Goal: Transaction & Acquisition: Purchase product/service

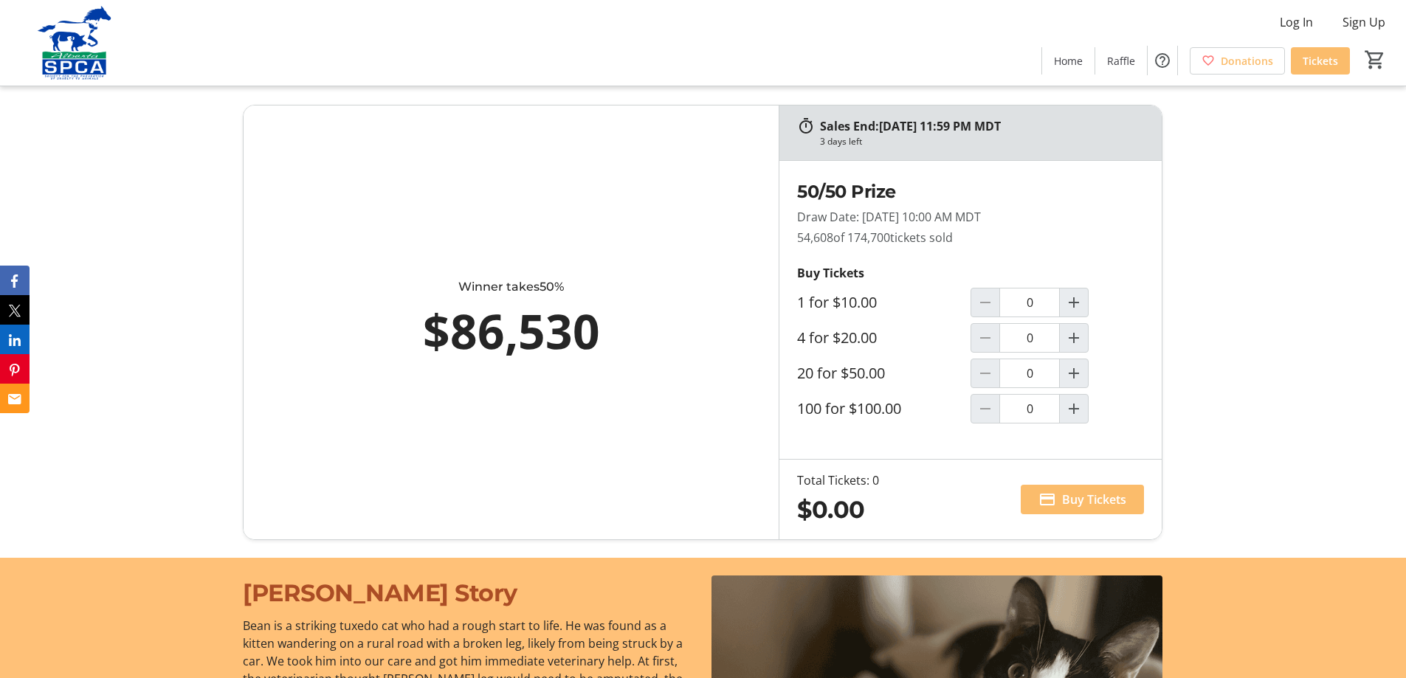
scroll to position [886, 0]
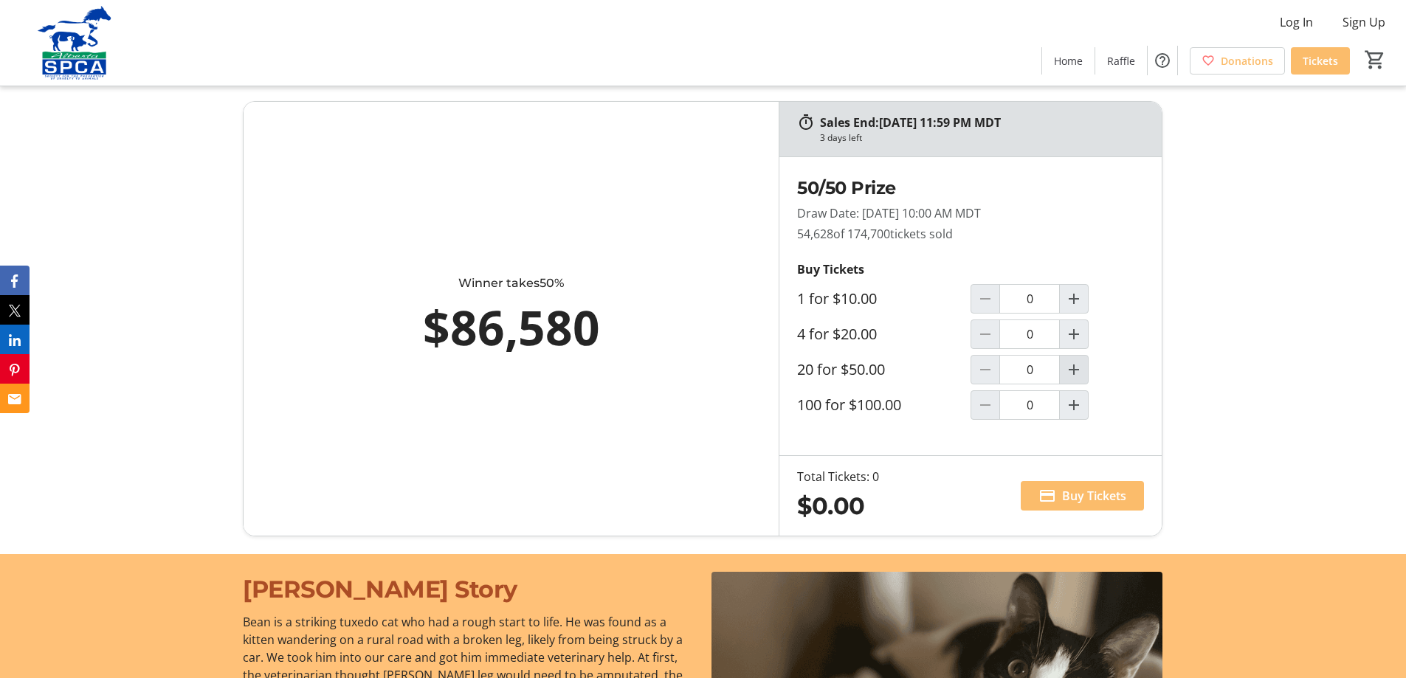
click at [1079, 371] on mat-icon "Increment by one" at bounding box center [1074, 370] width 18 height 18
type input "1"
click at [1082, 494] on span "Buy Tickets" at bounding box center [1094, 496] width 64 height 18
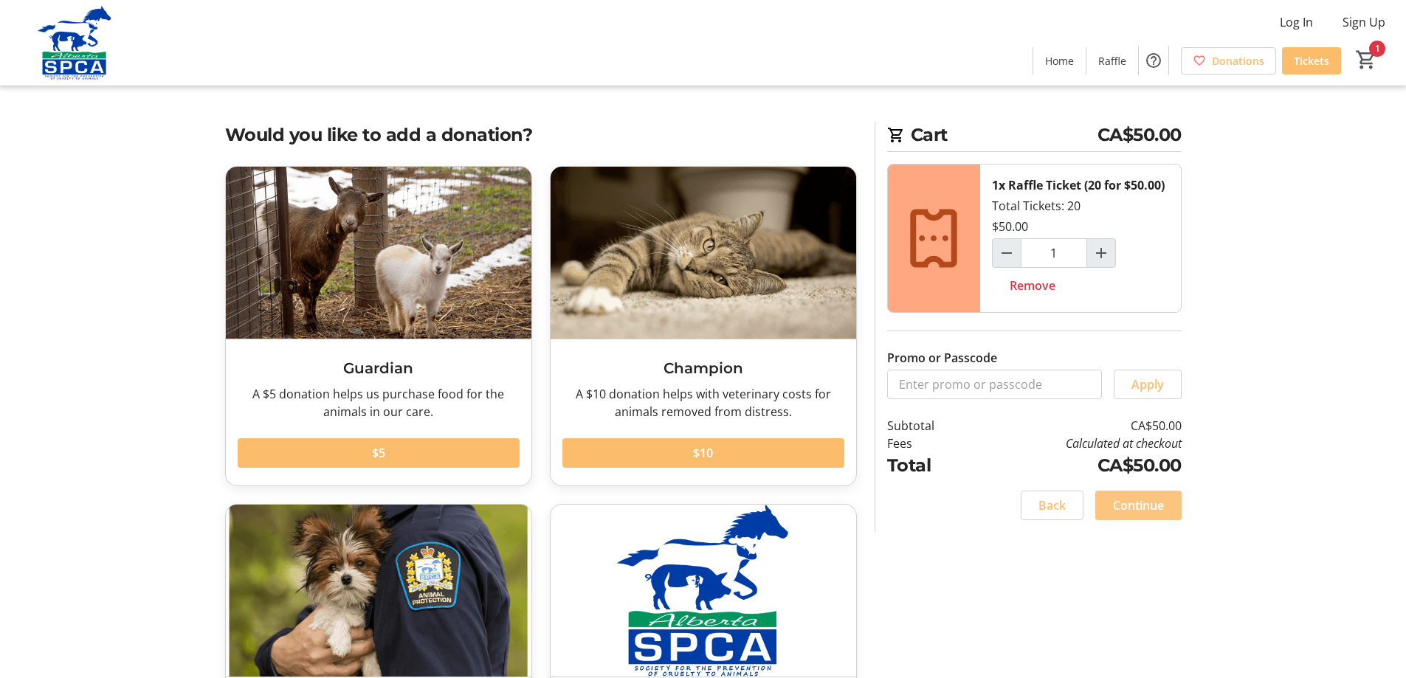
click at [1161, 512] on span "Continue" at bounding box center [1138, 506] width 51 height 18
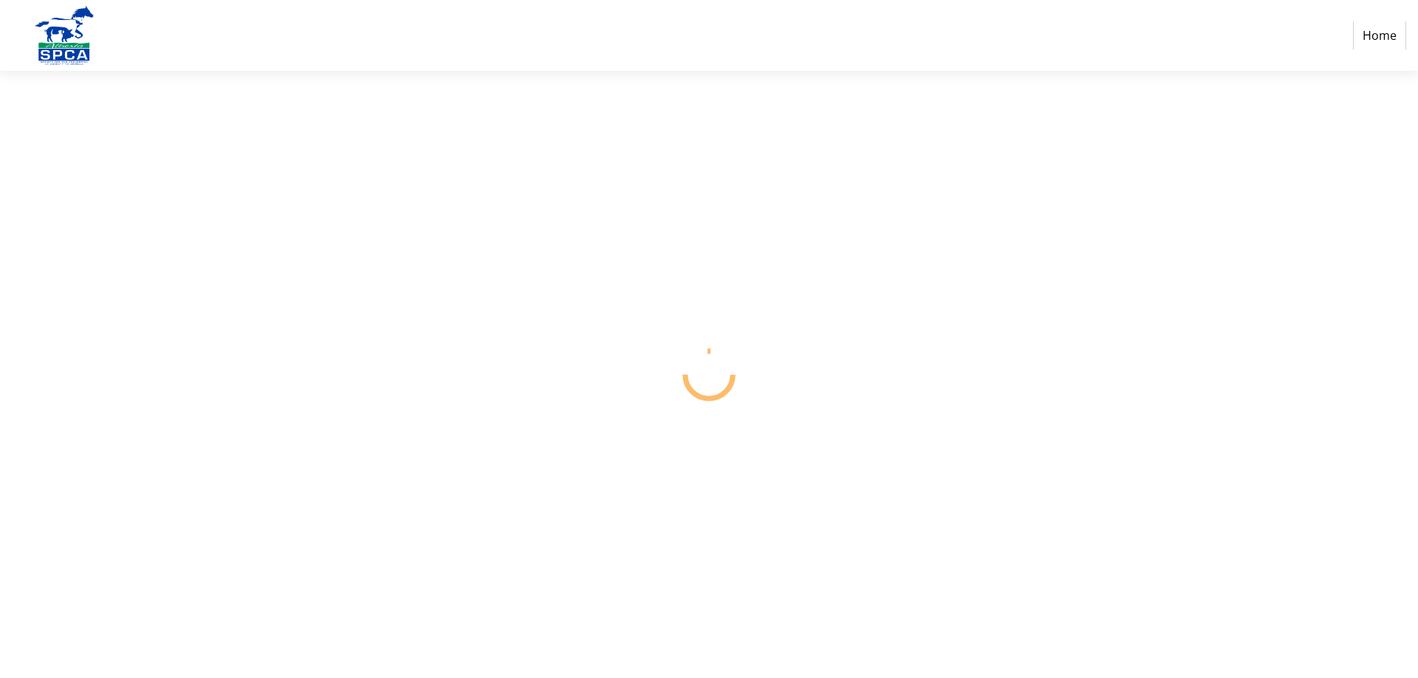
select select "CA"
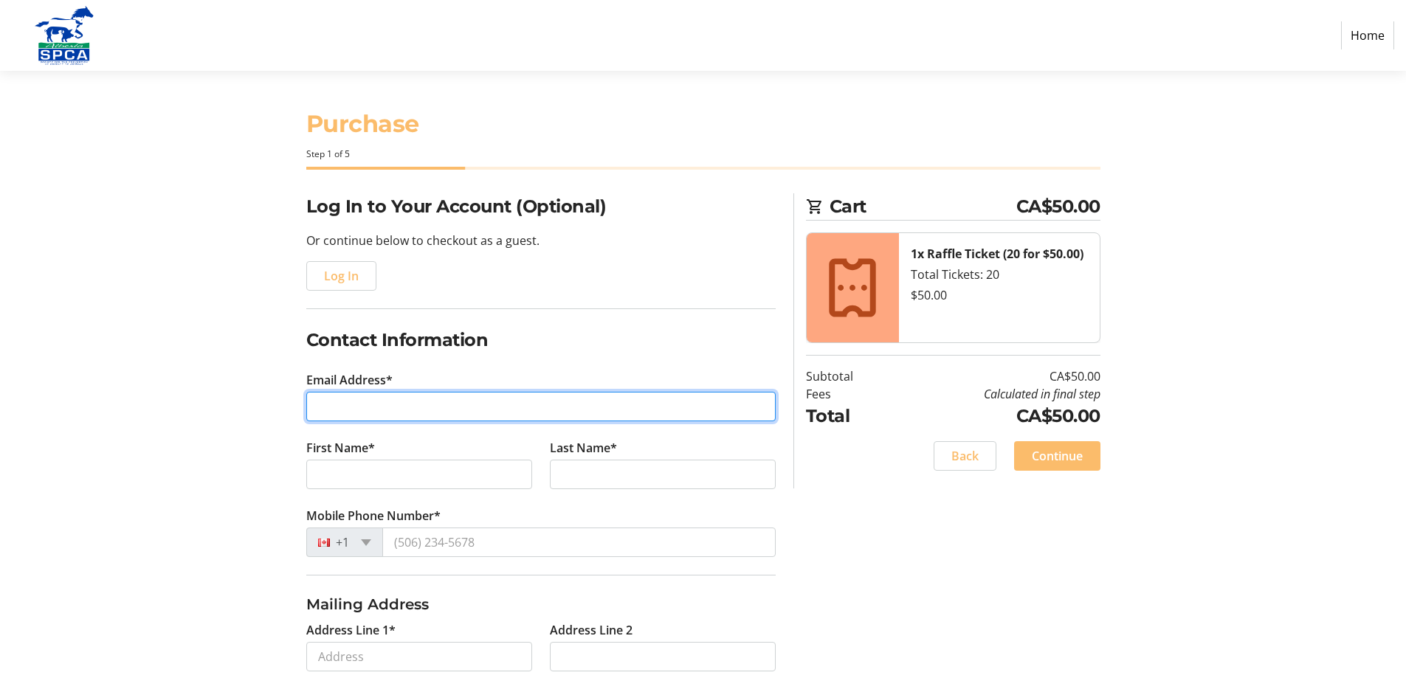
click at [388, 399] on input "Email Address*" at bounding box center [541, 407] width 470 height 30
type input "[PERSON_NAME][EMAIL_ADDRESS][DOMAIN_NAME]"
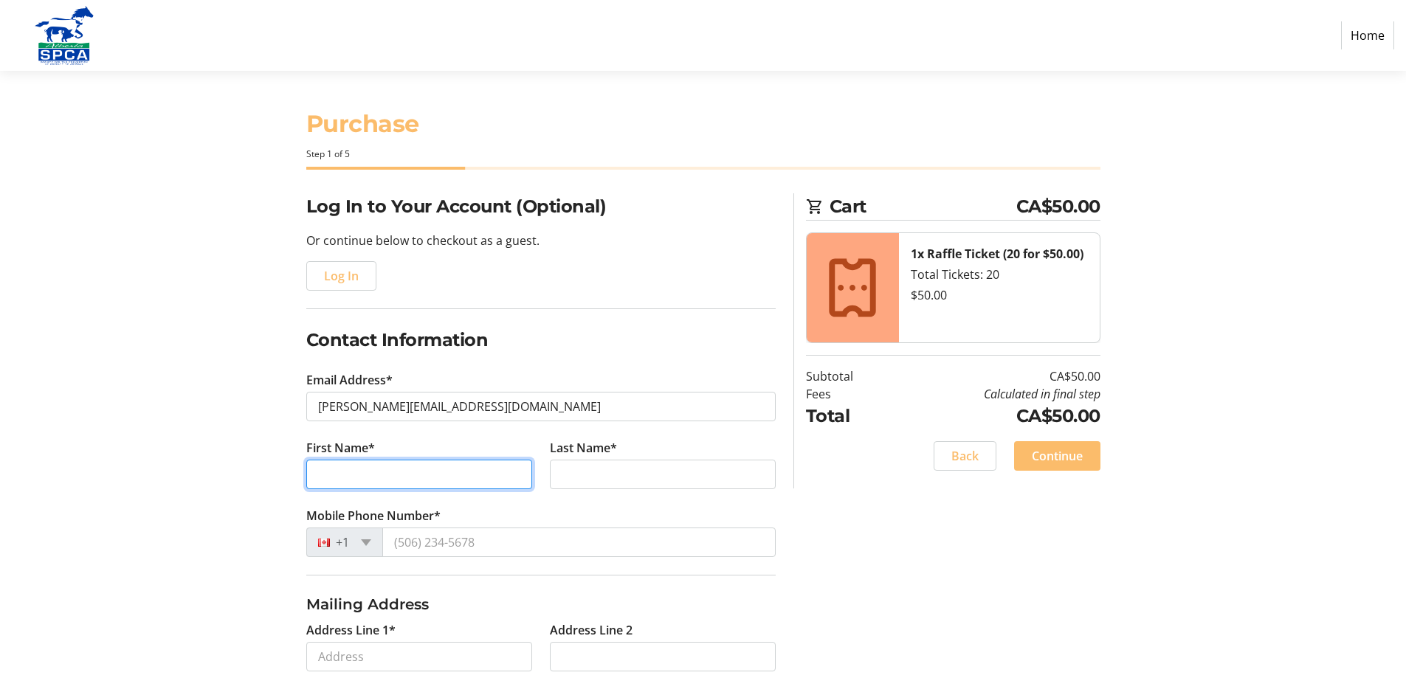
type input "[PERSON_NAME]"
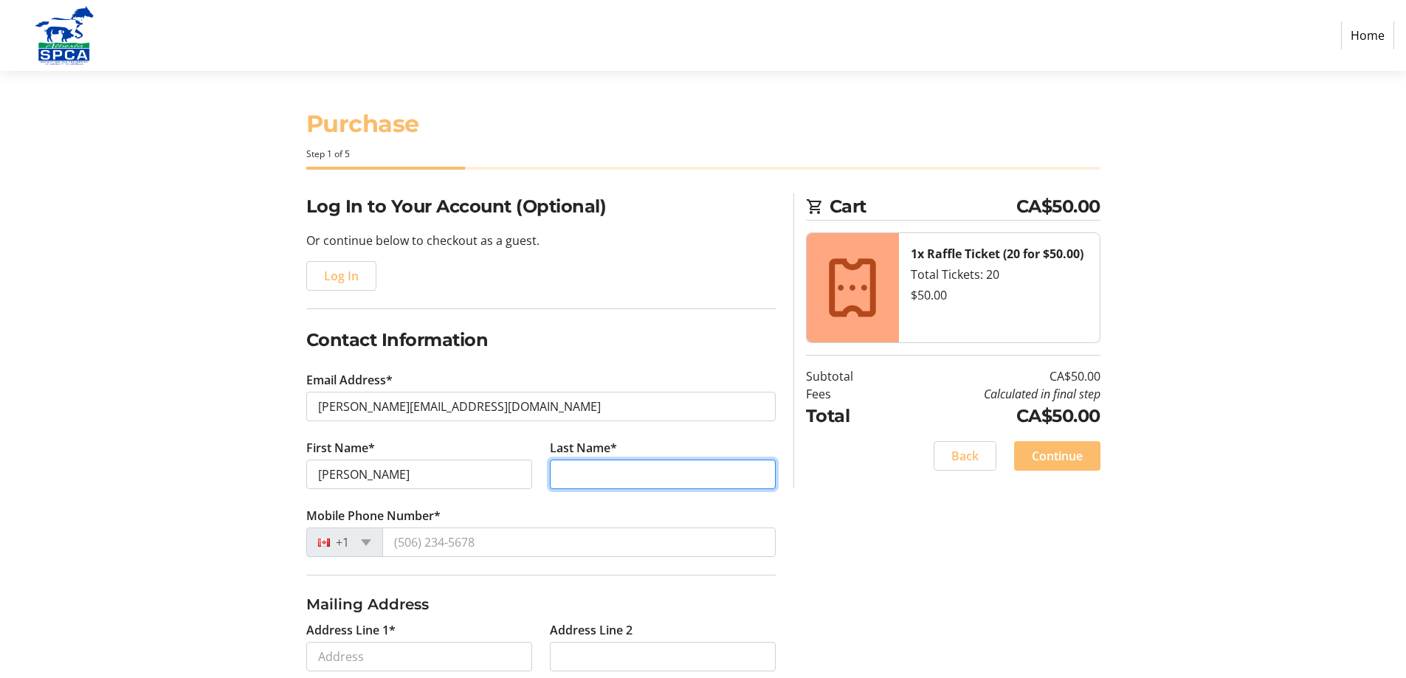
type input "[PERSON_NAME]"
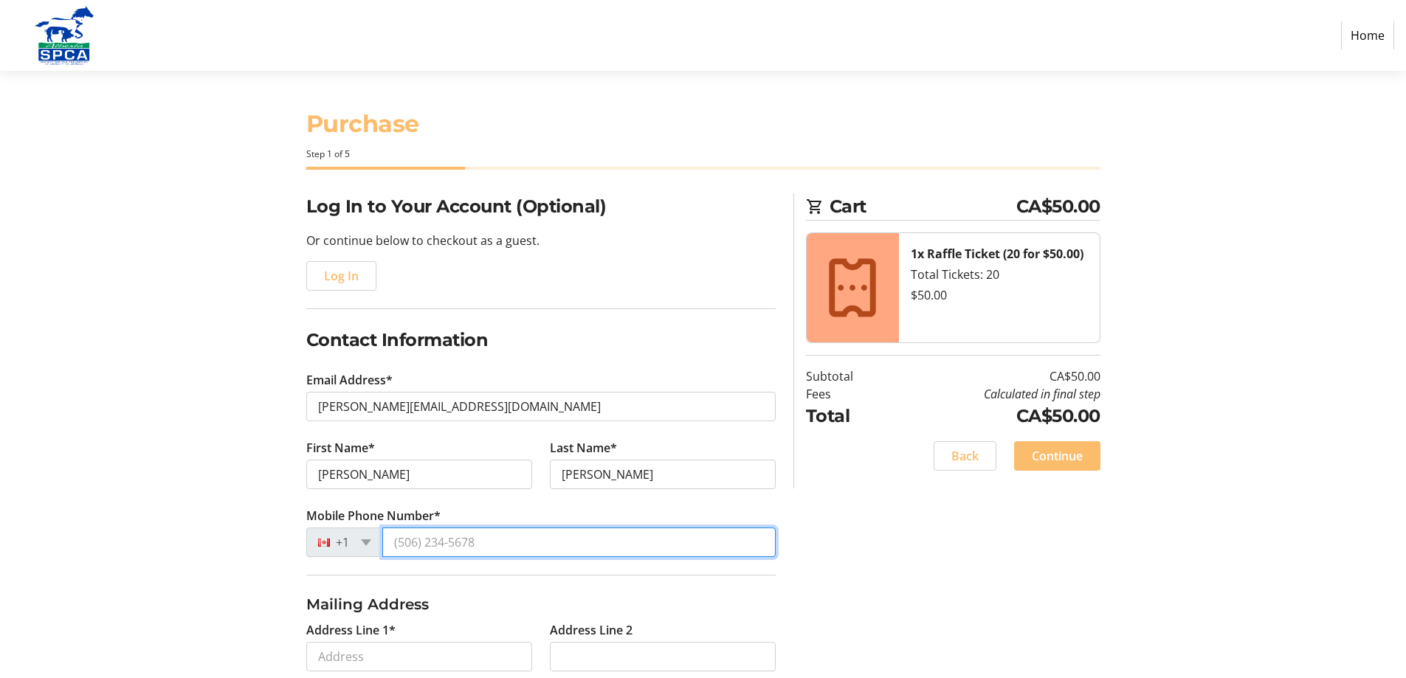
type input "[PHONE_NUMBER]"
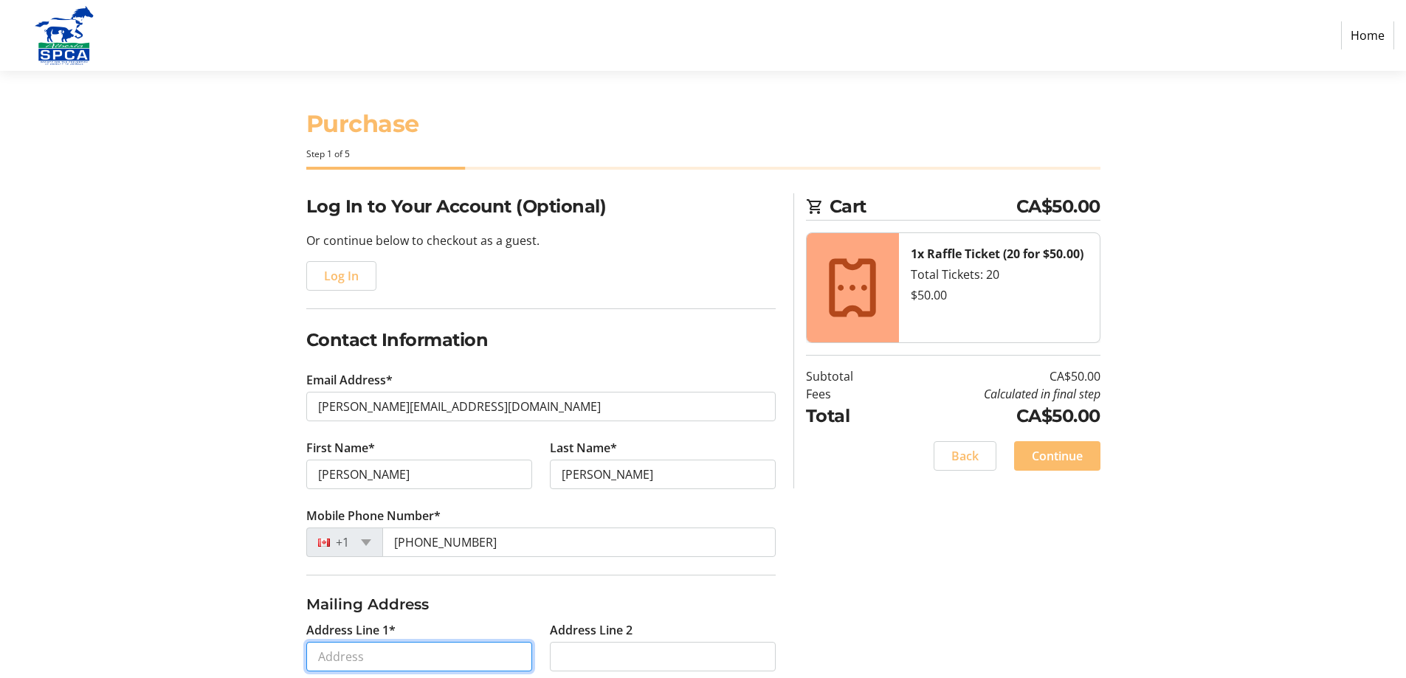
type input "[STREET_ADDRESS][PERSON_NAME] SE"
type input "[GEOGRAPHIC_DATA]"
select select "AB"
type input "t2z1s7"
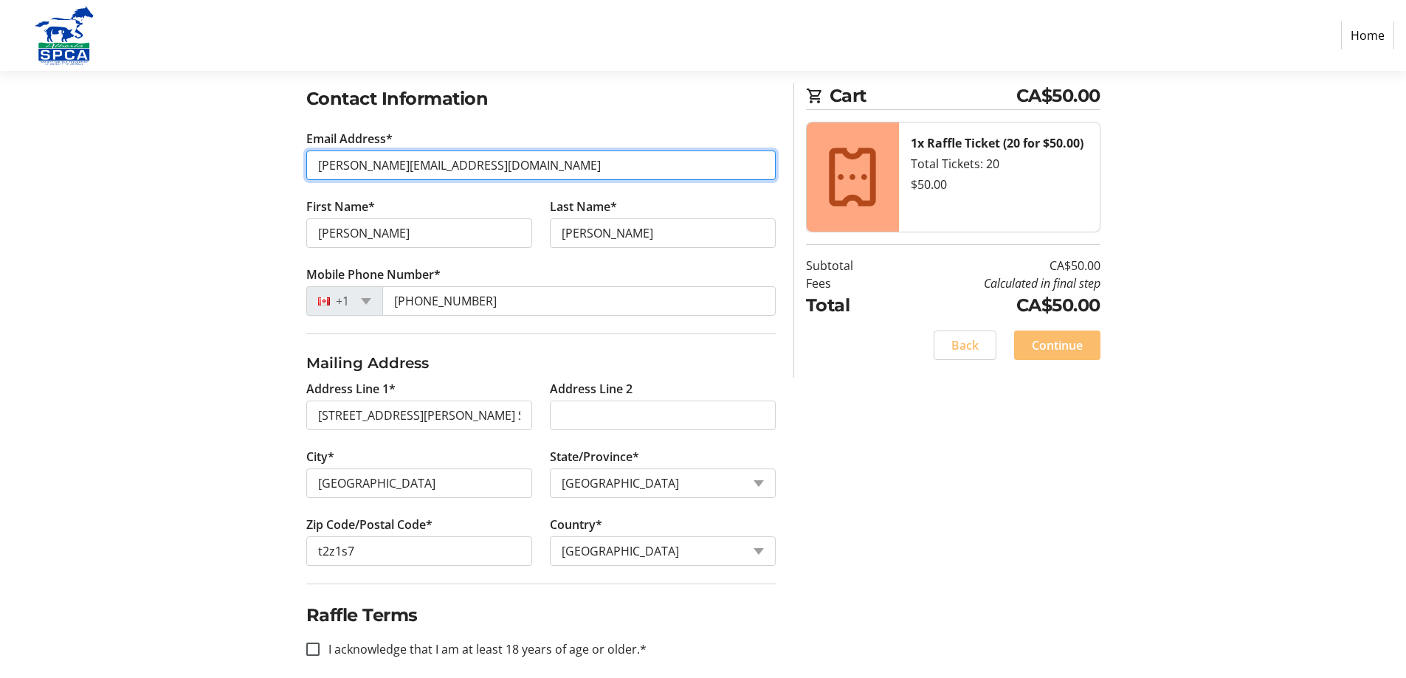
scroll to position [257, 0]
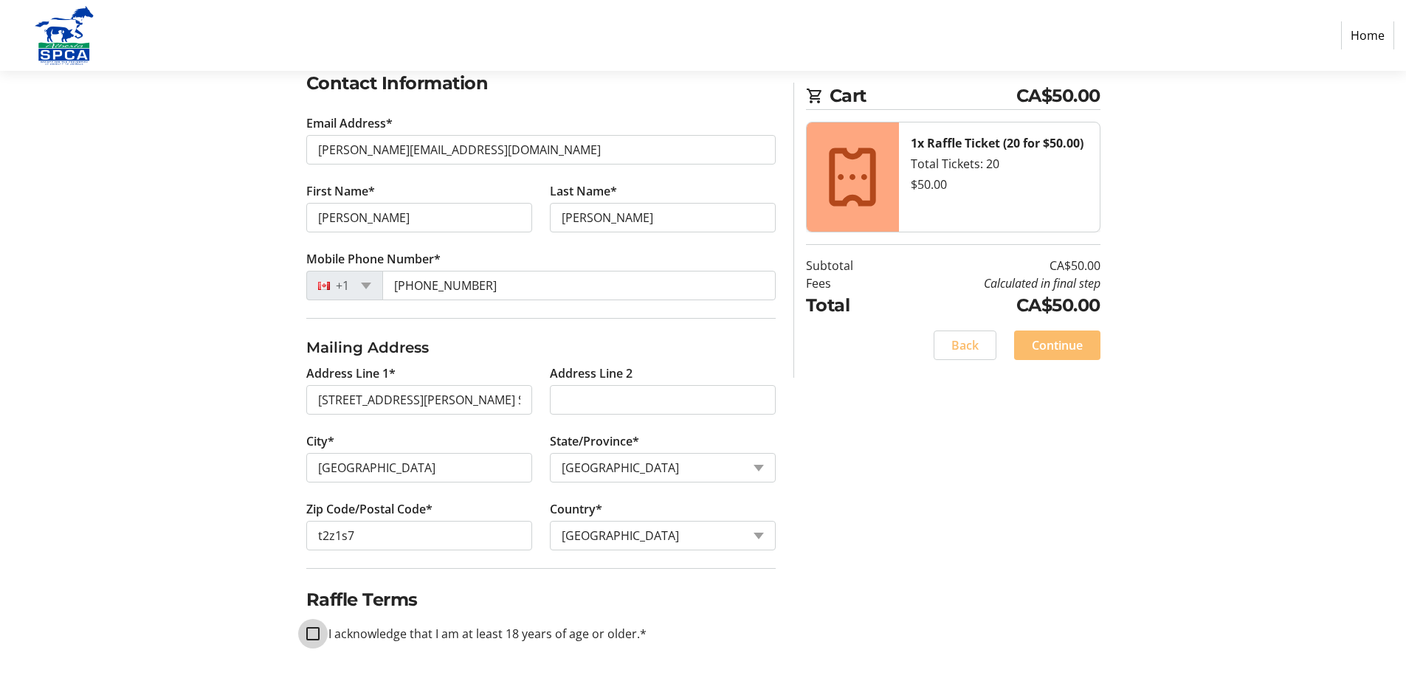
click at [310, 634] on input "I acknowledge that I am at least 18 years of age or older.*" at bounding box center [312, 634] width 13 height 13
checkbox input "true"
click at [1076, 350] on span "Continue" at bounding box center [1057, 346] width 51 height 18
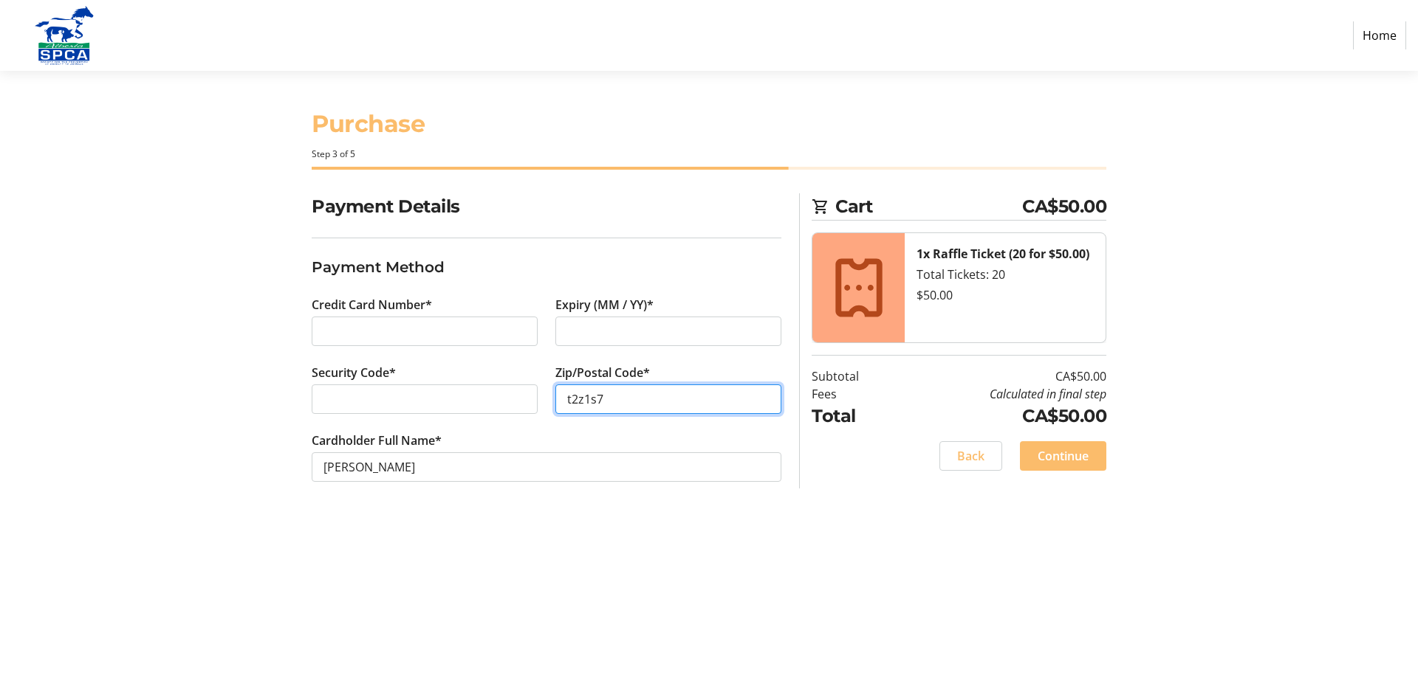
type input "t2z1s7"
click at [859, 522] on div "Purchase Step 3 of 5 Cart CA$50.00 1x Raffle Ticket (20 for $50.00) Total Ticke…" at bounding box center [708, 375] width 975 height 608
click at [1090, 454] on span at bounding box center [1063, 456] width 86 height 35
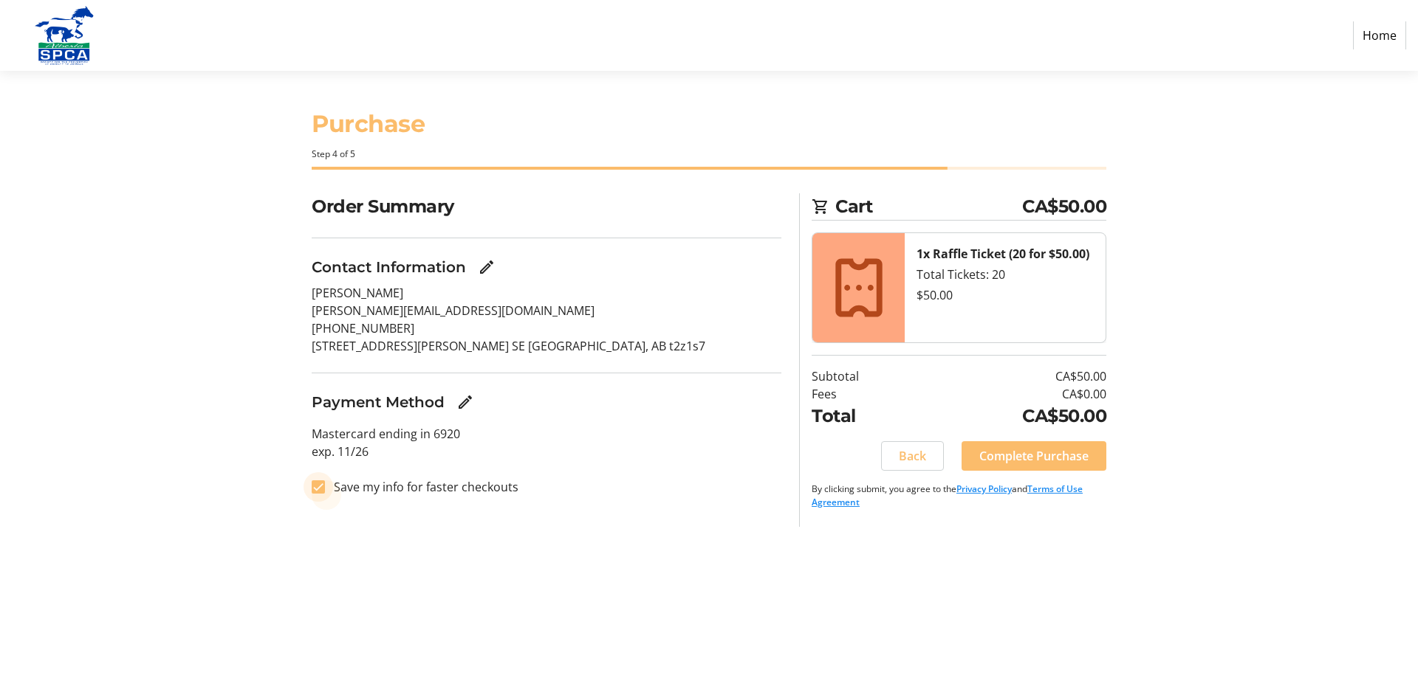
click at [317, 489] on input "Save my info for faster checkouts" at bounding box center [318, 487] width 13 height 13
checkbox input "false"
click at [1079, 457] on span "Complete Purchase" at bounding box center [1033, 456] width 109 height 18
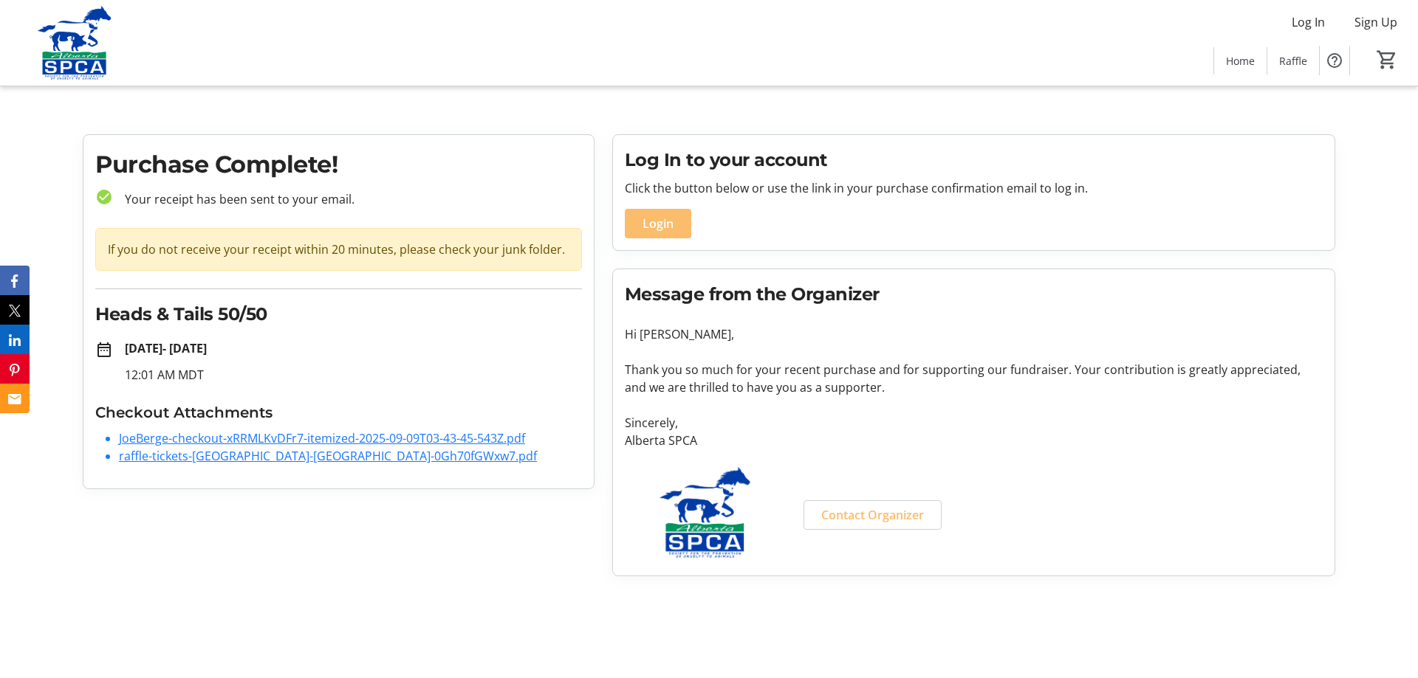
click at [318, 440] on link "JoeBerge-checkout-xRRMLKvDFr7-itemized-2025-09-09T03-43-45-543Z.pdf" at bounding box center [322, 438] width 406 height 16
click at [309, 458] on link "raffle-tickets-[GEOGRAPHIC_DATA]-[GEOGRAPHIC_DATA]-0Gh70fGWxw7.pdf" at bounding box center [328, 456] width 418 height 16
